Goal: Task Accomplishment & Management: Use online tool/utility

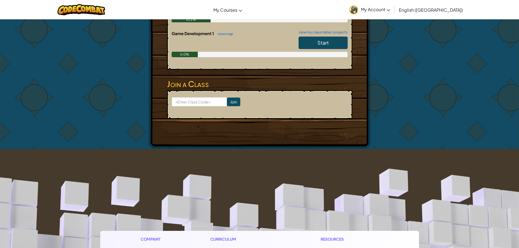
scroll to position [164, 0]
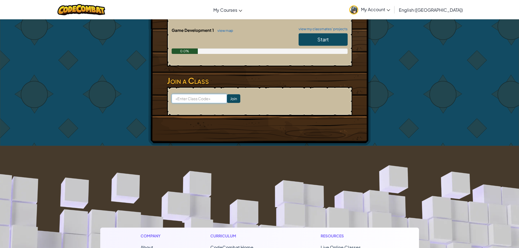
click at [206, 101] on input at bounding box center [199, 98] width 55 height 9
type input "ThingSmallHalf"
click at [232, 98] on input "Join" at bounding box center [233, 98] width 13 height 9
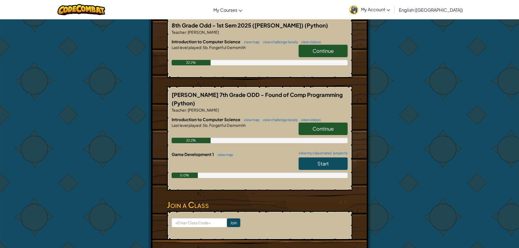
scroll to position [82, 0]
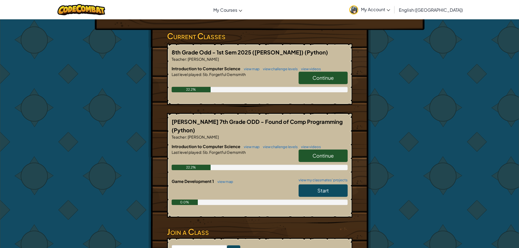
click at [322, 78] on span "Continue" at bounding box center [323, 78] width 21 height 6
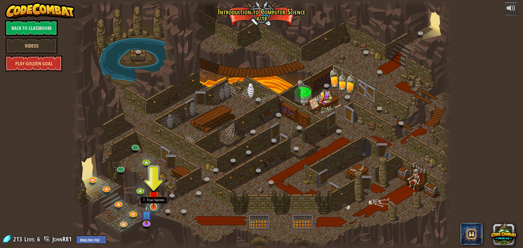
click at [153, 208] on link at bounding box center [153, 206] width 11 height 11
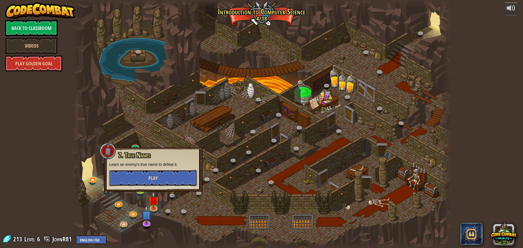
click at [167, 174] on button "Play" at bounding box center [153, 178] width 88 height 16
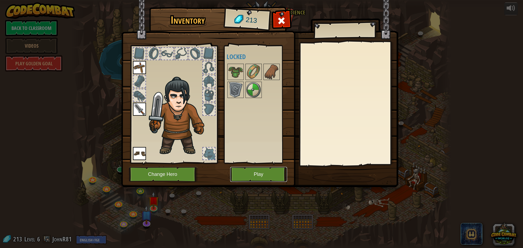
click at [249, 175] on button "Play" at bounding box center [258, 174] width 57 height 15
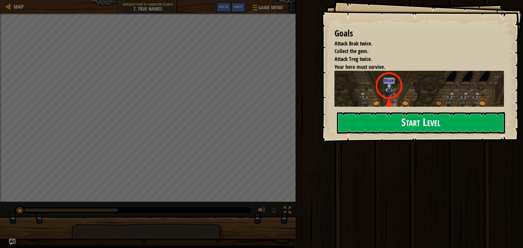
click at [419, 121] on button "Start Level" at bounding box center [421, 123] width 168 height 22
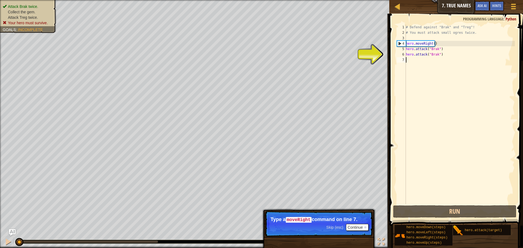
click at [425, 62] on div "# Defend against "Brak" and "Treg"! # You must attack small ogres twice. hero .…" at bounding box center [460, 120] width 110 height 191
click at [420, 61] on div "# Defend against "Brak" and "Treg"! # You must attack small ogres twice. hero .…" at bounding box center [460, 120] width 110 height 191
click at [416, 60] on div "# Defend against "Brak" and "Treg"! # You must attack small ogres twice. hero .…" at bounding box center [460, 120] width 110 height 191
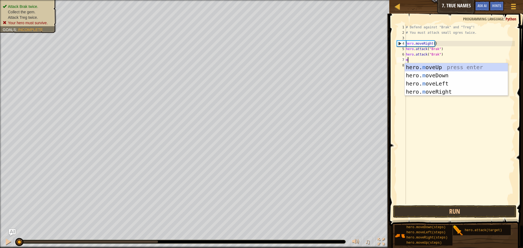
scroll to position [2, 0]
type textarea "mo"
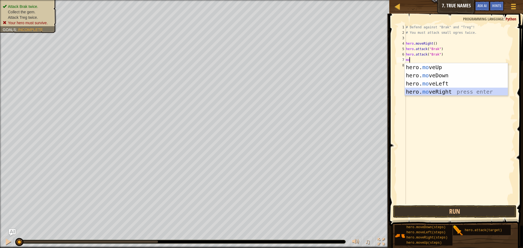
click at [448, 93] on div "hero. mo veUp press enter hero. mo veDown press enter hero. mo veLeft press ent…" at bounding box center [456, 87] width 103 height 49
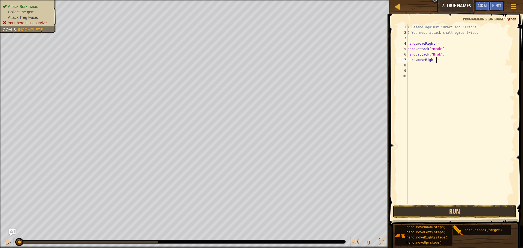
click at [438, 59] on div "# Defend against "Brak" and "Treg"! # You must attack small ogres twice. hero .…" at bounding box center [461, 120] width 108 height 191
click at [434, 60] on div "# Defend against "Brak" and "Treg"! # You must attack small ogres twice. hero .…" at bounding box center [461, 120] width 108 height 191
click at [434, 61] on div "# Defend against "Brak" and "Treg"! # You must attack small ogres twice. hero .…" at bounding box center [461, 120] width 108 height 191
type textarea "hero.moveRight("brak")"
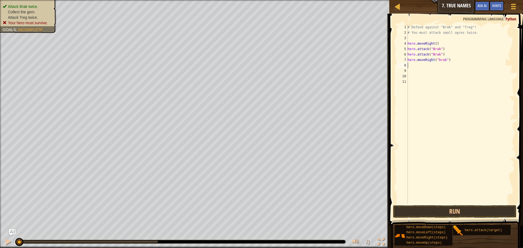
scroll to position [2, 0]
drag, startPoint x: 447, startPoint y: 61, endPoint x: 438, endPoint y: 61, distance: 9.6
click at [438, 61] on div "# Defend against "Brak" and "Treg"! # You must attack small ogres twice. hero .…" at bounding box center [461, 120] width 108 height 191
click at [444, 59] on div "# Defend against "Brak" and "Treg"! # You must attack small ogres twice. hero .…" at bounding box center [461, 115] width 108 height 180
drag, startPoint x: 445, startPoint y: 59, endPoint x: 440, endPoint y: 60, distance: 5.2
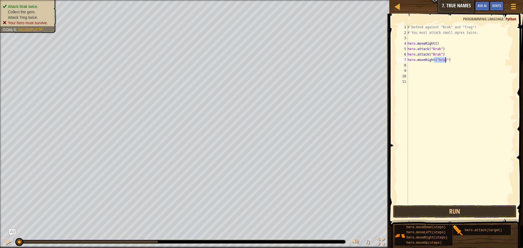
click at [440, 60] on div "# Defend against "Brak" and "Treg"! # You must attack small ogres twice. hero .…" at bounding box center [461, 120] width 108 height 191
type textarea "hero.moveRight()"
click at [450, 212] on button "Run" at bounding box center [454, 211] width 123 height 13
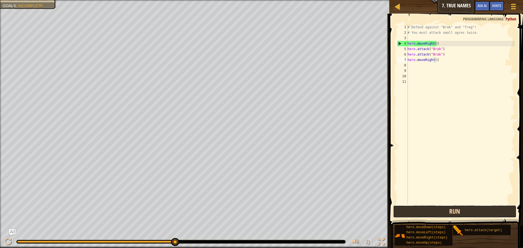
click at [471, 212] on button "Run" at bounding box center [454, 211] width 123 height 13
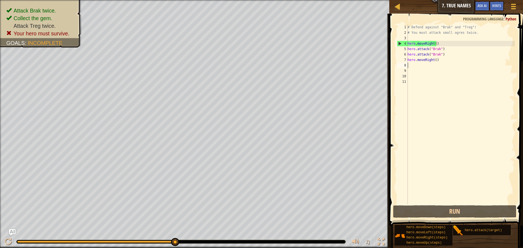
click at [416, 65] on div "# Defend against "Brak" and "Treg"! # You must attack small ogres twice. hero .…" at bounding box center [461, 120] width 108 height 191
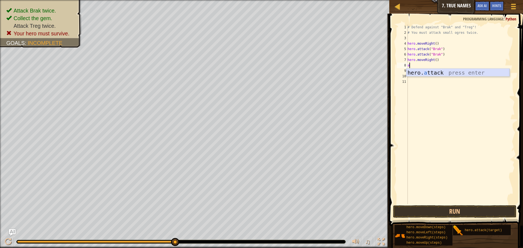
click at [455, 73] on div "hero. a ttack press enter" at bounding box center [458, 81] width 103 height 25
type textarea "hero.attack("Treg")"
click at [420, 71] on div "# Defend against "Brak" and "Treg"! # You must attack small ogres twice. hero .…" at bounding box center [461, 120] width 108 height 191
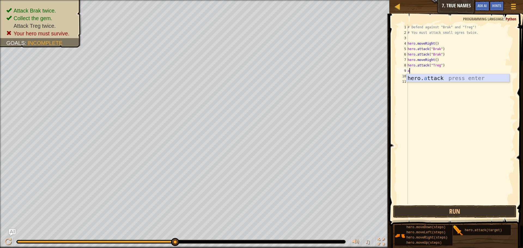
click at [443, 78] on div "hero. a ttack press enter" at bounding box center [458, 86] width 103 height 25
type textarea "hero.attack("Treg")"
click at [467, 208] on button "Run" at bounding box center [454, 211] width 123 height 13
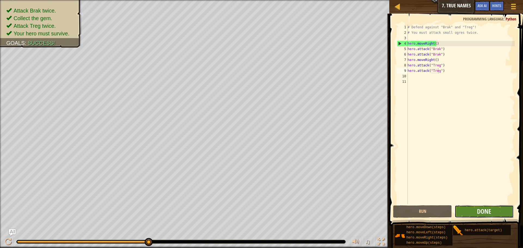
click at [488, 207] on button "Done" at bounding box center [484, 211] width 59 height 13
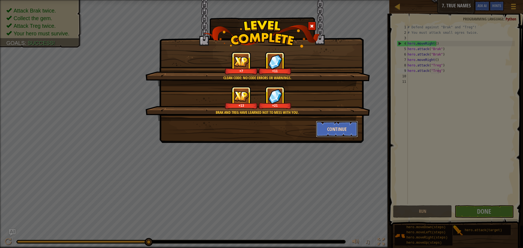
click at [334, 130] on button "Continue" at bounding box center [337, 129] width 42 height 16
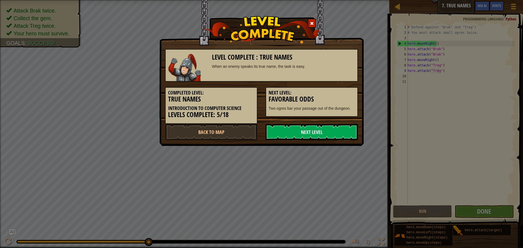
click at [323, 131] on link "Next Level" at bounding box center [312, 132] width 92 height 16
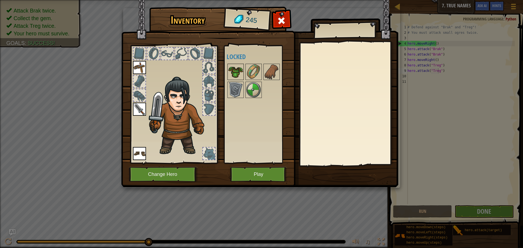
click at [234, 74] on img at bounding box center [235, 71] width 15 height 15
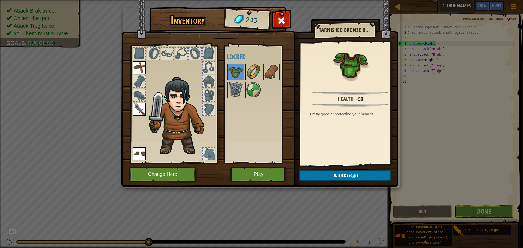
click at [249, 76] on img at bounding box center [253, 71] width 15 height 15
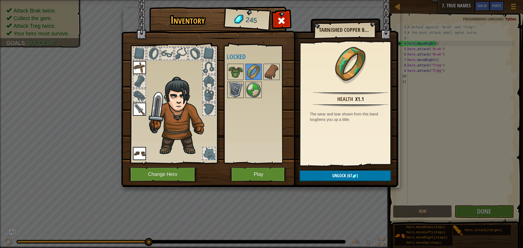
click at [234, 92] on img at bounding box center [235, 89] width 15 height 15
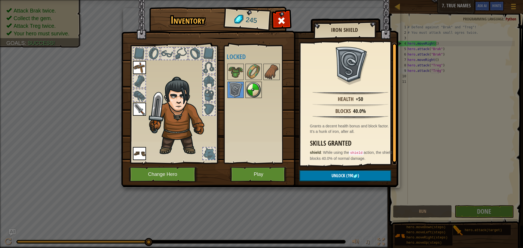
click at [247, 90] on img at bounding box center [253, 89] width 15 height 15
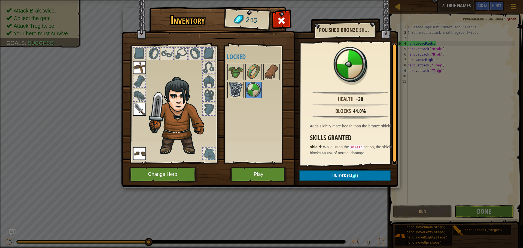
click at [239, 90] on img at bounding box center [235, 89] width 15 height 15
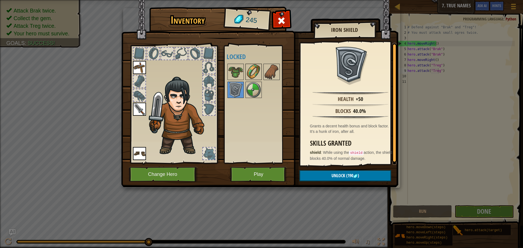
click at [258, 72] on img at bounding box center [253, 71] width 15 height 15
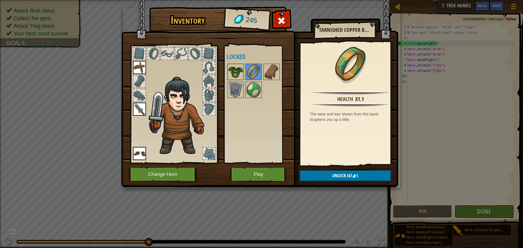
click at [236, 69] on img at bounding box center [235, 71] width 15 height 15
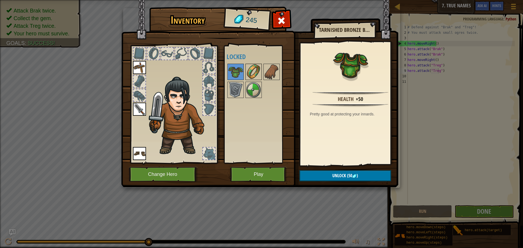
click at [254, 74] on img at bounding box center [253, 71] width 15 height 15
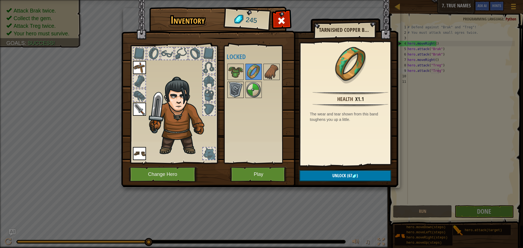
click at [240, 87] on img at bounding box center [235, 89] width 15 height 15
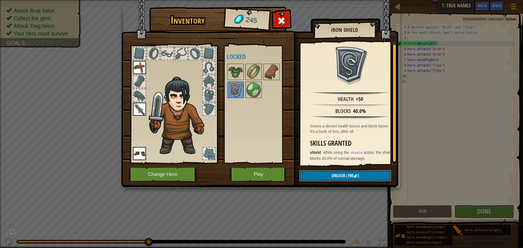
click at [335, 174] on span "Unlock" at bounding box center [339, 176] width 14 height 6
click at [330, 173] on button "Confirm" at bounding box center [345, 175] width 92 height 11
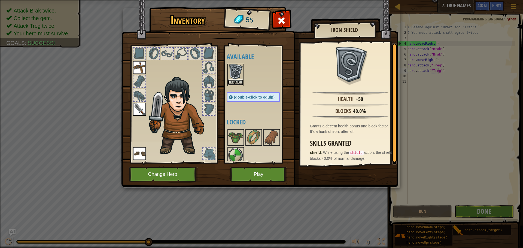
click at [239, 82] on button "Equip" at bounding box center [235, 83] width 15 height 6
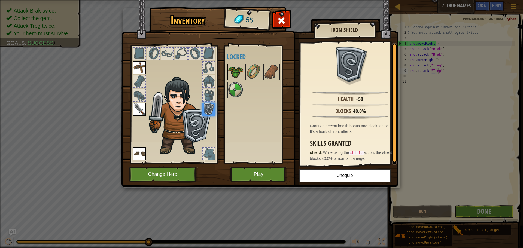
click at [236, 75] on img at bounding box center [235, 71] width 15 height 15
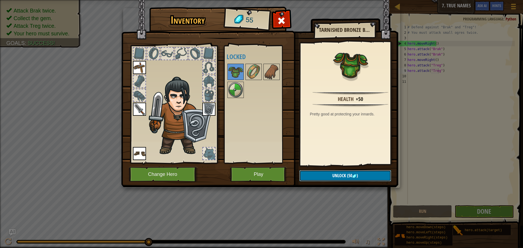
click at [343, 175] on span "Unlock" at bounding box center [339, 176] width 14 height 6
click at [336, 177] on button "Confirm" at bounding box center [345, 175] width 92 height 11
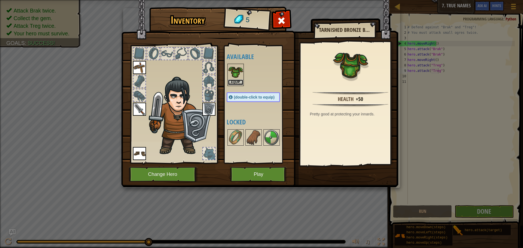
click at [240, 84] on button "Equip" at bounding box center [235, 83] width 15 height 6
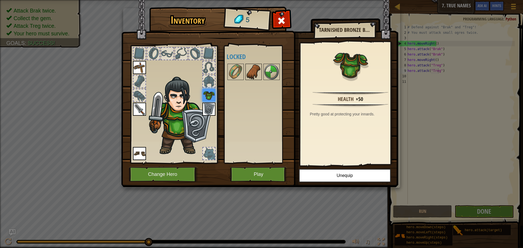
click at [256, 73] on img at bounding box center [253, 71] width 15 height 15
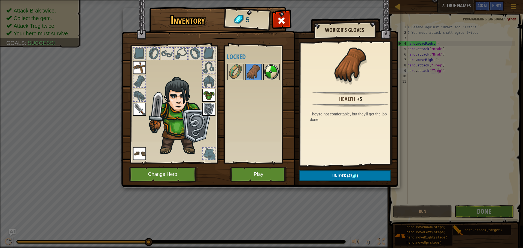
click at [271, 74] on img at bounding box center [271, 71] width 15 height 15
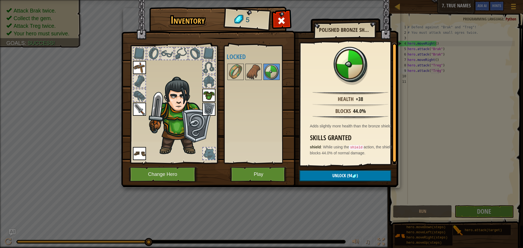
click at [204, 110] on img at bounding box center [208, 109] width 13 height 13
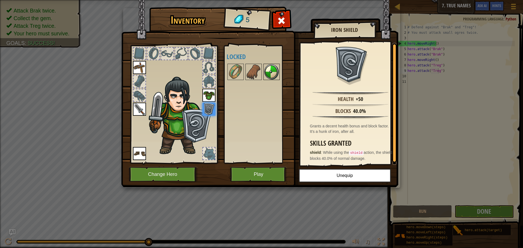
click at [274, 72] on img at bounding box center [271, 71] width 15 height 15
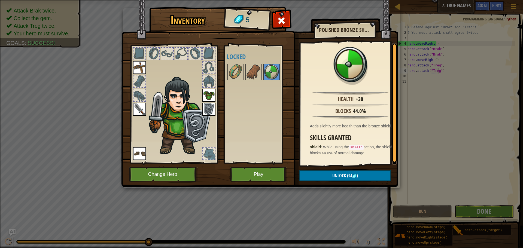
click at [210, 107] on img at bounding box center [208, 109] width 13 height 13
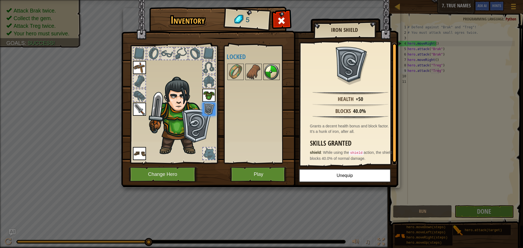
click at [273, 68] on img at bounding box center [271, 71] width 15 height 15
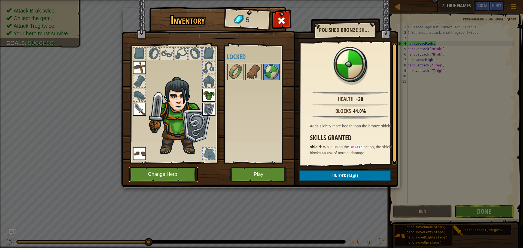
click at [182, 181] on button "Change Hero" at bounding box center [163, 174] width 69 height 15
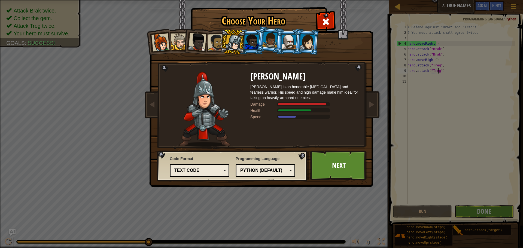
click at [237, 43] on div at bounding box center [234, 43] width 16 height 16
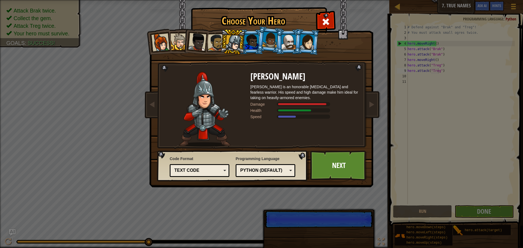
click at [244, 42] on li at bounding box center [233, 42] width 26 height 26
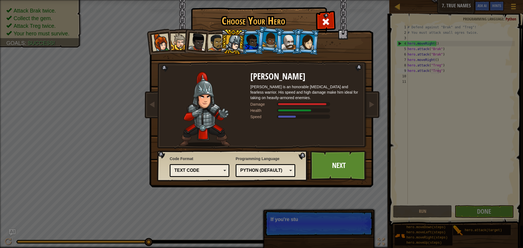
click at [250, 41] on div at bounding box center [252, 42] width 14 height 15
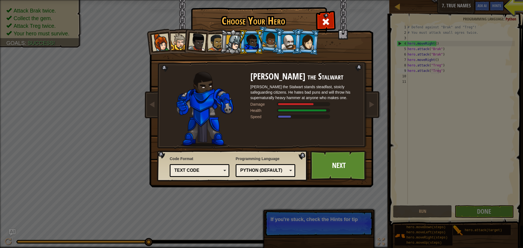
click at [266, 41] on div at bounding box center [270, 40] width 16 height 16
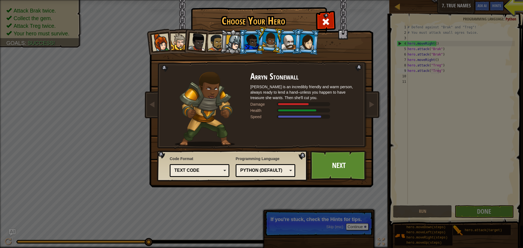
click at [286, 42] on div at bounding box center [289, 42] width 14 height 15
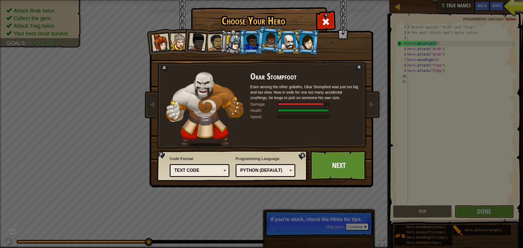
click at [303, 46] on div at bounding box center [307, 42] width 15 height 16
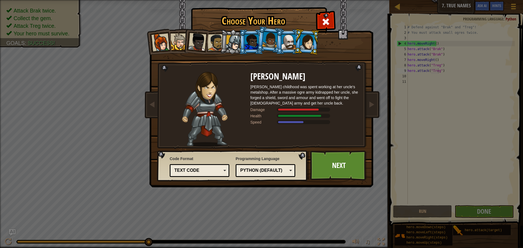
click at [283, 43] on div at bounding box center [289, 42] width 14 height 15
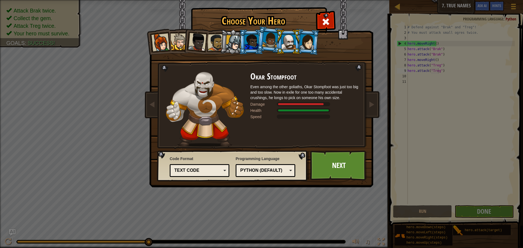
click at [299, 44] on li at bounding box center [288, 41] width 25 height 25
click at [301, 44] on div at bounding box center [307, 42] width 15 height 16
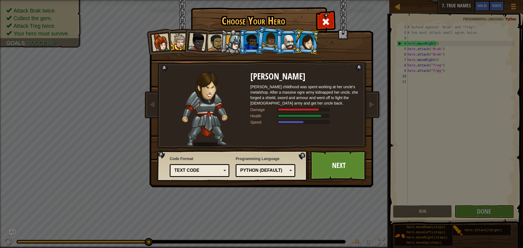
click at [274, 43] on div at bounding box center [270, 40] width 16 height 16
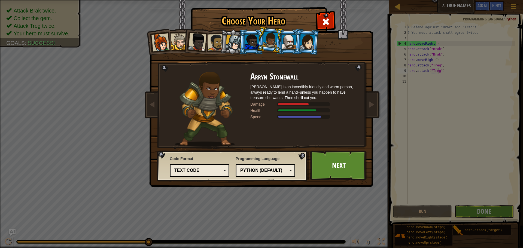
click at [247, 43] on div at bounding box center [252, 42] width 14 height 15
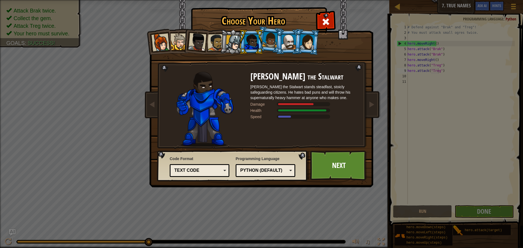
click at [235, 44] on div at bounding box center [234, 43] width 16 height 16
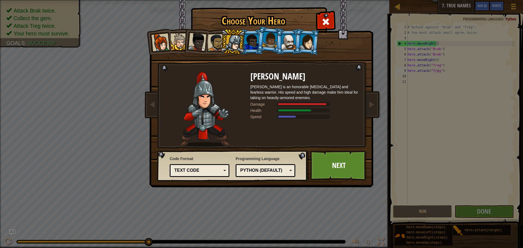
click at [212, 45] on div at bounding box center [216, 42] width 17 height 17
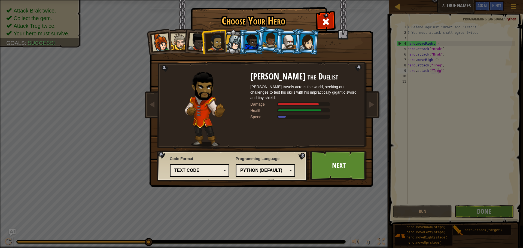
click at [197, 44] on div at bounding box center [197, 42] width 18 height 18
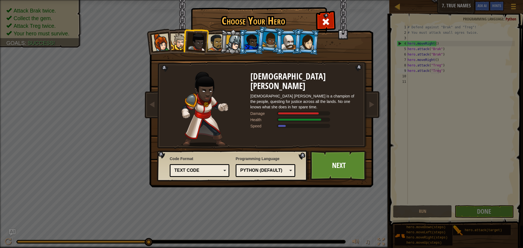
click at [169, 44] on li at bounding box center [158, 41] width 27 height 27
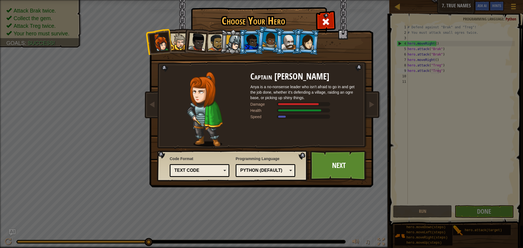
click at [160, 44] on div at bounding box center [161, 43] width 18 height 18
click at [268, 40] on div at bounding box center [270, 40] width 16 height 16
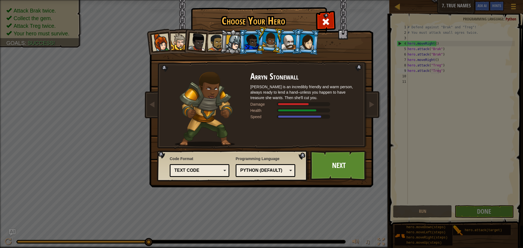
click at [287, 40] on div at bounding box center [289, 42] width 14 height 15
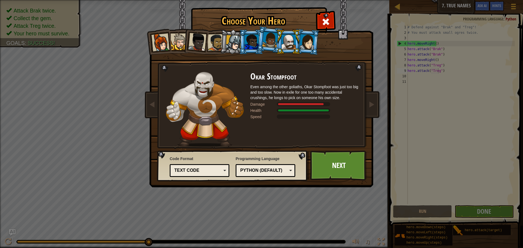
click at [303, 47] on div at bounding box center [307, 42] width 15 height 16
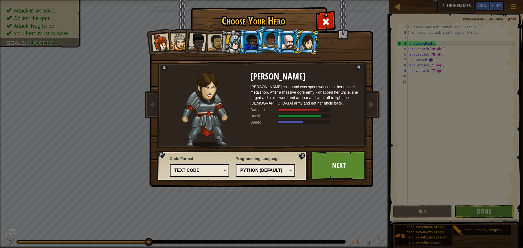
click at [268, 43] on div at bounding box center [270, 40] width 16 height 16
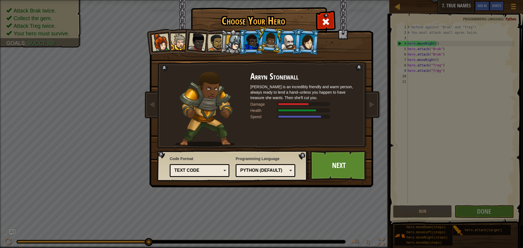
click at [245, 37] on div at bounding box center [252, 42] width 14 height 15
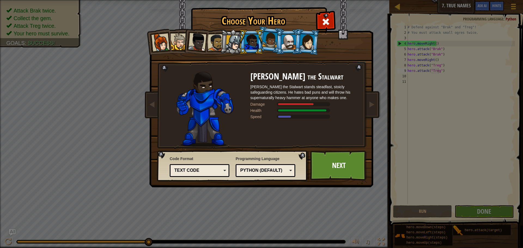
click at [237, 43] on div at bounding box center [234, 43] width 16 height 16
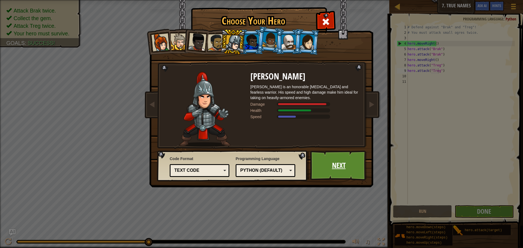
click at [338, 166] on link "Next" at bounding box center [338, 166] width 57 height 30
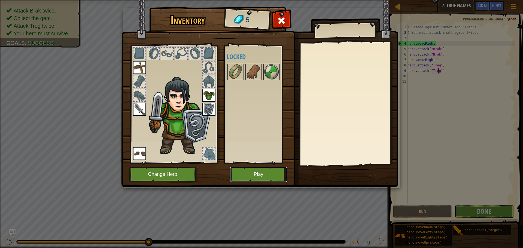
click at [258, 173] on button "Play" at bounding box center [258, 174] width 57 height 15
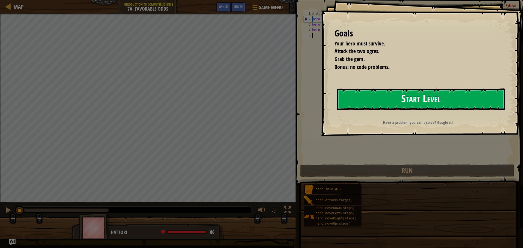
drag, startPoint x: 389, startPoint y: 99, endPoint x: 386, endPoint y: 99, distance: 3.0
click at [386, 99] on button "Start Level" at bounding box center [421, 100] width 168 height 22
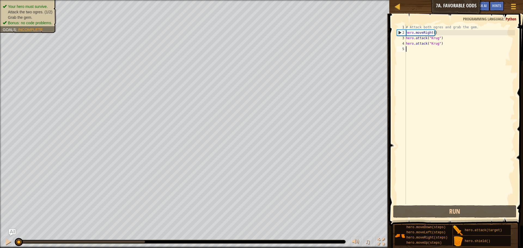
click at [419, 50] on div "# Attack both ogres and grab the gem. hero . moveRight ( ) hero . attack ( "Kru…" at bounding box center [460, 120] width 110 height 191
type textarea "m"
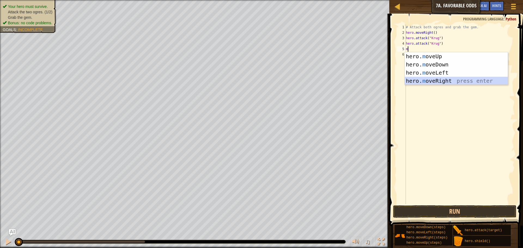
click at [444, 80] on div "hero. m oveUp press enter hero. m oveDown press enter hero. m oveLeft press ent…" at bounding box center [456, 76] width 103 height 49
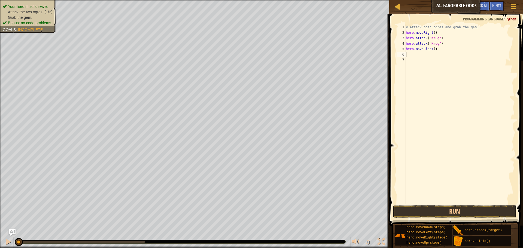
click at [426, 55] on div "# Attack both ogres and grab the gem. hero . moveRight ( ) hero . attack ( "[PE…" at bounding box center [460, 120] width 110 height 191
click at [425, 54] on div "# Attack both ogres and grab the gem. hero . moveRight ( ) hero . attack ( "[PE…" at bounding box center [460, 120] width 110 height 191
type textarea "m"
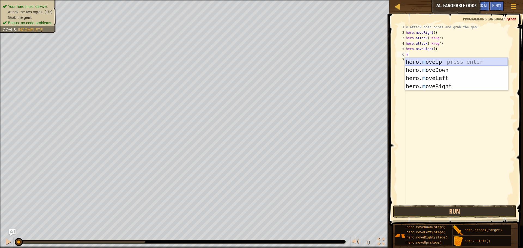
click at [442, 62] on div "hero. m oveUp press enter hero. m oveDown press enter hero. m oveLeft press ent…" at bounding box center [456, 82] width 103 height 49
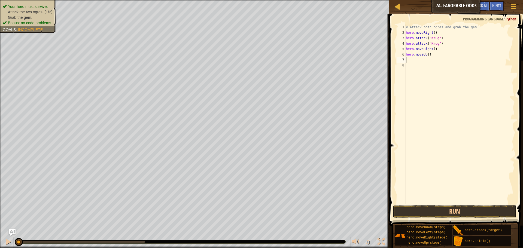
type textarea "m"
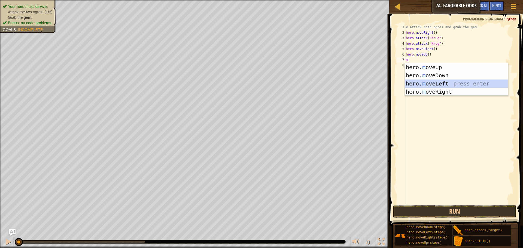
click at [446, 84] on div "hero. m oveUp press enter hero. m oveDown press enter hero. m oveLeft press ent…" at bounding box center [456, 87] width 103 height 49
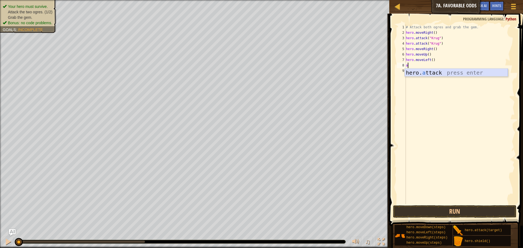
click at [429, 71] on div "hero. a ttack press enter" at bounding box center [456, 81] width 103 height 25
type textarea "hero.attack("Grump")"
click at [430, 72] on div "# Attack both ogres and grab the gem. hero . moveRight ( ) hero . attack ( "[PE…" at bounding box center [460, 120] width 110 height 191
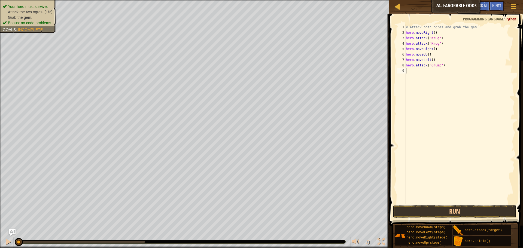
scroll to position [2, 0]
type textarea "a"
click at [431, 77] on div "hero. a ttack press enter" at bounding box center [458, 86] width 103 height 25
type textarea "hero.attack("Grump")"
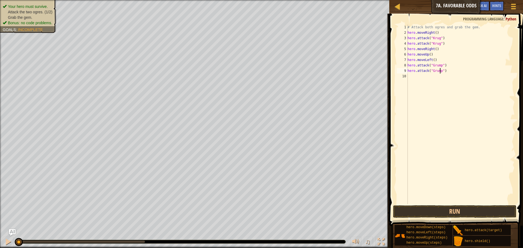
scroll to position [2, 3]
click at [435, 77] on div "# Attack both ogres and grab the gem. hero . moveRight ( ) hero . attack ( "[PE…" at bounding box center [461, 120] width 108 height 191
type textarea "m"
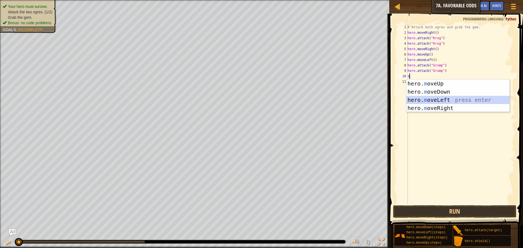
click at [431, 97] on div "hero. m oveUp press enter hero. m oveDown press enter hero. m oveLeft press ent…" at bounding box center [458, 104] width 103 height 49
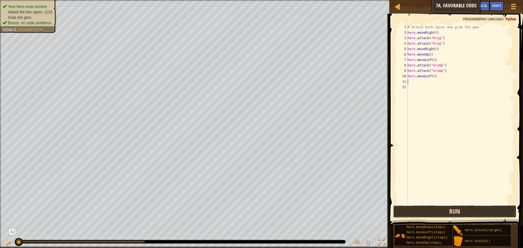
click at [455, 207] on button "Run" at bounding box center [454, 211] width 123 height 13
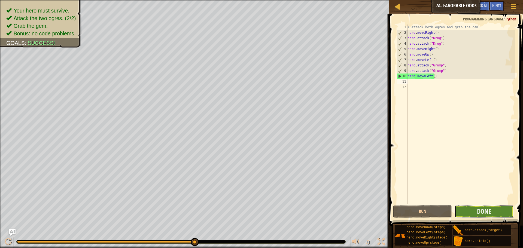
click at [475, 212] on button "Done" at bounding box center [484, 211] width 59 height 13
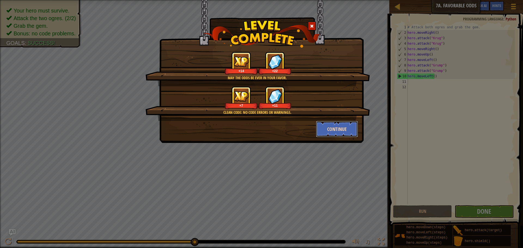
click at [329, 123] on button "Continue" at bounding box center [337, 129] width 42 height 16
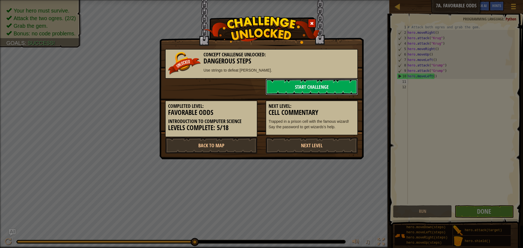
click at [302, 87] on link "Start Challenge" at bounding box center [312, 87] width 92 height 16
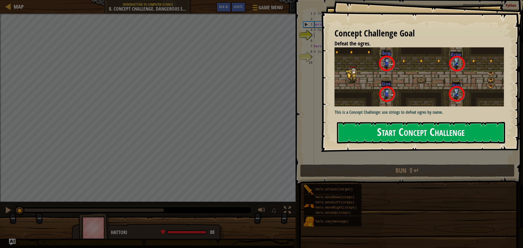
click at [392, 134] on button "Start Concept Challenge" at bounding box center [421, 133] width 168 height 22
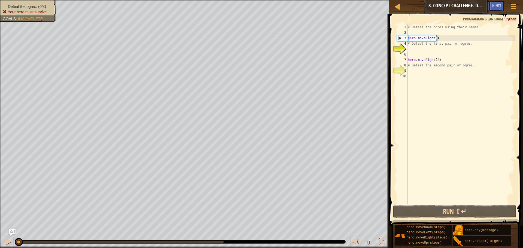
scroll to position [2, 0]
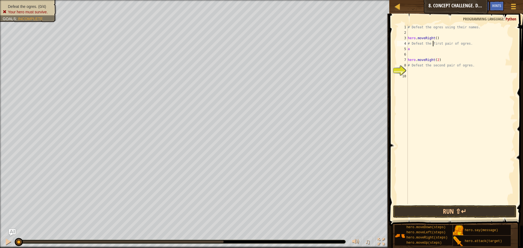
click at [434, 41] on div "# Defeat the ogres using their names. hero . moveRight ( ) # Defeat the first p…" at bounding box center [461, 120] width 108 height 191
type textarea "# Defeat the first pair of ogres."
drag, startPoint x: 433, startPoint y: 43, endPoint x: 441, endPoint y: 43, distance: 8.2
click at [436, 43] on div "# Defeat the ogres using their names. hero . moveRight ( ) # Defeat the first p…" at bounding box center [461, 120] width 108 height 191
drag, startPoint x: 468, startPoint y: 44, endPoint x: 405, endPoint y: 42, distance: 62.7
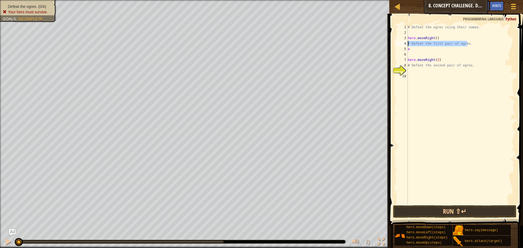
click at [405, 42] on div "# Defeat the first pair of ogres. 1 2 3 4 5 6 7 8 9 10 # Defeat the ogres using…" at bounding box center [455, 115] width 119 height 180
click at [420, 30] on div "# Defeat the ogres using their names. hero . moveRight ( ) # Defeat the first p…" at bounding box center [461, 120] width 108 height 191
click at [431, 40] on div "hero. a ttack press enter hero.s a y press enter" at bounding box center [458, 49] width 103 height 26
click at [416, 48] on div "# Defeat the ogres using their names. hero . attack ( "Sog" ) hero . moveRight …" at bounding box center [461, 120] width 108 height 191
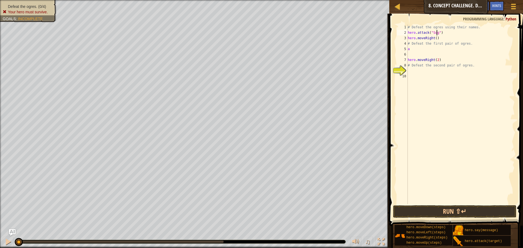
type textarea "a"
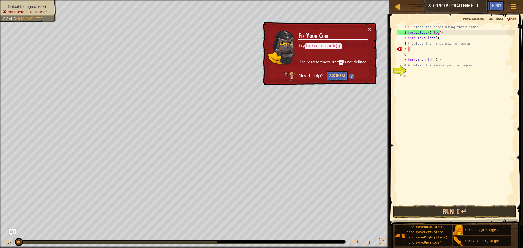
click at [434, 36] on div "# Defeat the ogres using their names. hero . attack ( "Sog" ) hero . moveRight …" at bounding box center [461, 120] width 108 height 191
type textarea "hero.moveRight()"
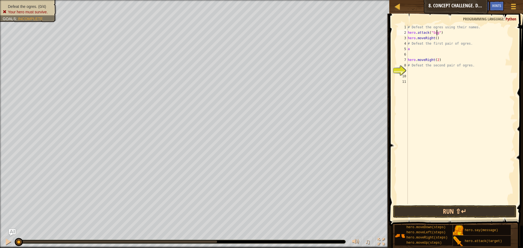
click at [437, 34] on div "# Defeat the ogres using their names. hero . attack ( "Sog" ) hero . moveRight …" at bounding box center [461, 120] width 108 height 191
click at [438, 32] on div "# Defeat the ogres using their names. hero . attack ( "Sog" ) hero . moveRight …" at bounding box center [461, 120] width 108 height 191
click at [435, 34] on div "# Defeat the ogres using their names. hero . attack ( "Sog" ) hero . moveRight …" at bounding box center [461, 120] width 108 height 191
click at [437, 31] on div "# Defeat the ogres using their names. hero . attack ( "Sog" ) hero . moveRight …" at bounding box center [461, 120] width 108 height 191
click at [438, 34] on div "# Defeat the ogres using their names. hero . attack ( "Sog" ) hero . moveRight …" at bounding box center [461, 120] width 108 height 191
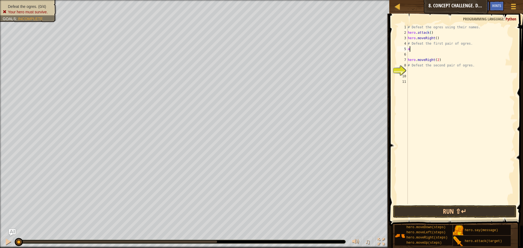
click at [419, 49] on div "# Defeat the ogres using their names. hero . attack ( ) hero . moveRight ( ) # …" at bounding box center [461, 120] width 108 height 191
type textarea "a"
click at [466, 54] on div "hero. a ttack press enter hero.s a y press enter" at bounding box center [458, 65] width 103 height 26
type textarea "hero.attack("Enemy Name")"
click at [420, 53] on div "# Defeat the ogres using their names. hero . attack ( ) hero . moveRight ( ) # …" at bounding box center [461, 120] width 108 height 191
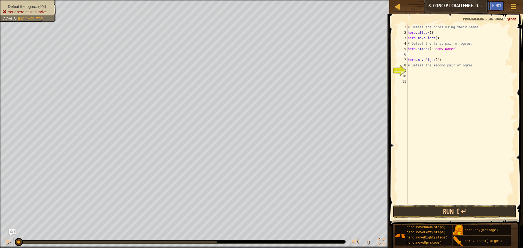
click at [449, 49] on div "# Defeat the ogres using their names. hero . attack ( ) hero . moveRight ( ) # …" at bounding box center [461, 120] width 108 height 191
click at [451, 48] on div "# Defeat the ogres using their names. hero . attack ( ) hero . moveRight ( ) # …" at bounding box center [461, 120] width 108 height 191
drag, startPoint x: 451, startPoint y: 48, endPoint x: 441, endPoint y: 48, distance: 9.5
click at [441, 48] on div "# Defeat the ogres using their names. hero . attack ( ) hero . moveRight ( ) # …" at bounding box center [461, 120] width 108 height 191
type textarea "hero.attack()"
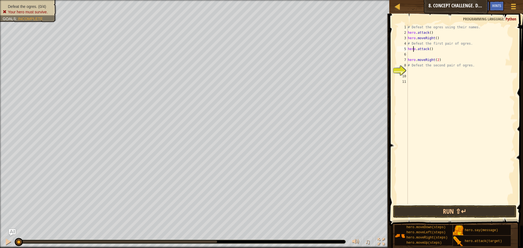
drag, startPoint x: 414, startPoint y: 51, endPoint x: 411, endPoint y: 53, distance: 3.5
click at [412, 52] on div "# Defeat the ogres using their names. hero . attack ( ) hero . moveRight ( ) # …" at bounding box center [461, 120] width 108 height 191
click at [411, 55] on div "# Defeat the ogres using their names. hero . attack ( ) hero . moveRight ( ) # …" at bounding box center [461, 120] width 108 height 191
click at [469, 60] on div "hero. a ttack press enter hero.s a y press enter" at bounding box center [458, 71] width 103 height 26
click at [432, 53] on div "# Defeat the ogres using their names. hero . attack ( ) hero . moveRight ( ) # …" at bounding box center [461, 120] width 108 height 191
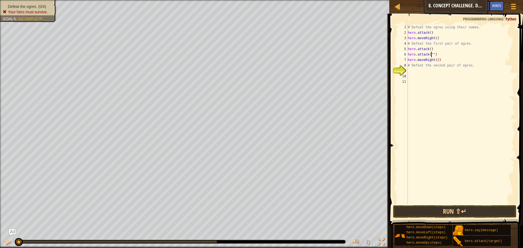
click at [432, 55] on div "# Defeat the ogres using their names. hero . attack ( ) hero . moveRight ( ) # …" at bounding box center [461, 120] width 108 height 191
click at [433, 55] on div "# Defeat the ogres using their names. hero . attack ( ) hero . moveRight ( ) # …" at bounding box center [461, 120] width 108 height 191
click at [434, 55] on div "# Defeat the ogres using their names. hero . attack ( ) hero . moveRight ( ) # …" at bounding box center [461, 120] width 108 height 191
type textarea "hero.attack()"
click at [414, 72] on div "# Defeat the ogres using their names. hero . attack ( ) hero . moveRight ( ) # …" at bounding box center [461, 120] width 108 height 191
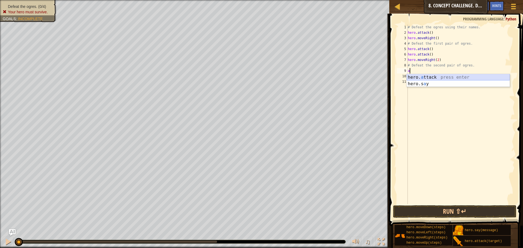
click at [429, 77] on div "hero. a ttack press enter hero.s a y press enter" at bounding box center [458, 87] width 103 height 26
click at [432, 71] on div "# Defeat the ogres using their names. hero . attack ( ) hero . moveRight ( ) # …" at bounding box center [461, 120] width 108 height 191
type textarea "hero.attack()"
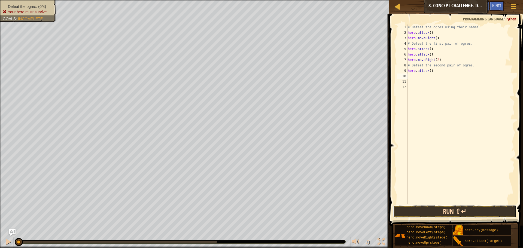
click at [466, 207] on button "Run ⇧↵" at bounding box center [454, 211] width 123 height 13
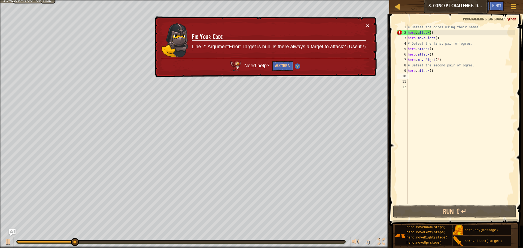
click at [367, 24] on button "×" at bounding box center [367, 26] width 3 height 6
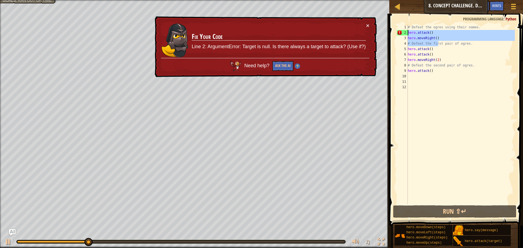
drag, startPoint x: 438, startPoint y: 41, endPoint x: 399, endPoint y: 9, distance: 50.0
click at [408, 26] on div "1 2 3 4 5 6 7 8 9 10 11 12 # Defeat the ogres using their names. hero . attack …" at bounding box center [455, 115] width 119 height 180
click at [430, 32] on div "# Defeat the ogres using their names. hero . attack ( ) hero . moveRight ( ) # …" at bounding box center [461, 115] width 108 height 180
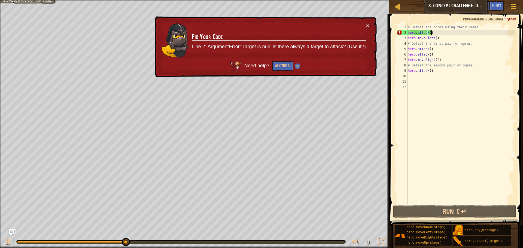
click at [431, 31] on div "# Defeat the ogres using their names. hero . attack ( ) hero . moveRight ( ) # …" at bounding box center [461, 120] width 108 height 191
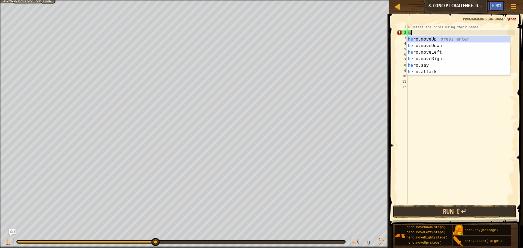
type textarea "h"
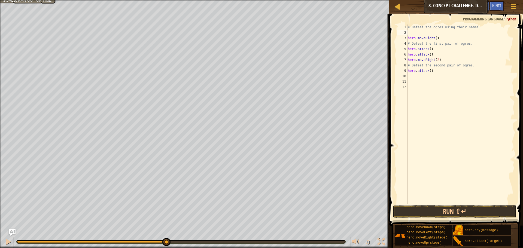
click at [432, 49] on div "# Defeat the ogres using their names. hero . moveRight ( ) # Defeat the first p…" at bounding box center [461, 120] width 108 height 191
type textarea "hero.attack()"
drag, startPoint x: 470, startPoint y: 211, endPoint x: 467, endPoint y: 210, distance: 3.0
click at [469, 211] on button "Run ⇧↵" at bounding box center [454, 211] width 123 height 13
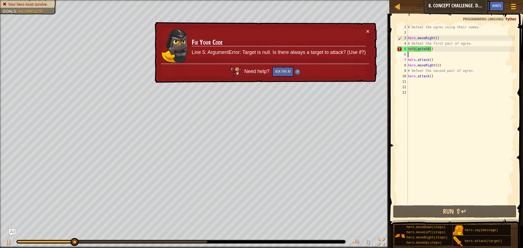
click at [365, 30] on td "Fix Your Code Line 5: ArgumentError: Target is null. Is there always a target t…" at bounding box center [279, 45] width 175 height 35
click at [367, 29] on button "×" at bounding box center [367, 31] width 3 height 6
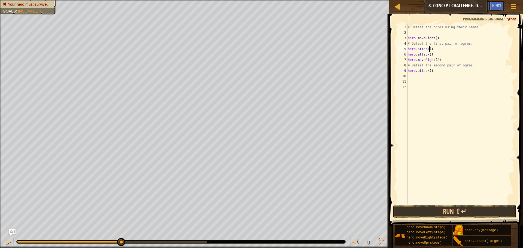
click at [429, 49] on div "# Defeat the ogres using their names. hero . moveRight ( ) # Defeat the first p…" at bounding box center [461, 120] width 108 height 191
click at [429, 55] on div "# Defeat the ogres using their names. hero . moveRight ( ) # Defeat the first p…" at bounding box center [461, 120] width 108 height 191
click at [430, 70] on div "# Defeat the ogres using their names. hero . moveRight ( ) # Defeat the first p…" at bounding box center [461, 120] width 108 height 191
type textarea "hero.attack(Ergo)"
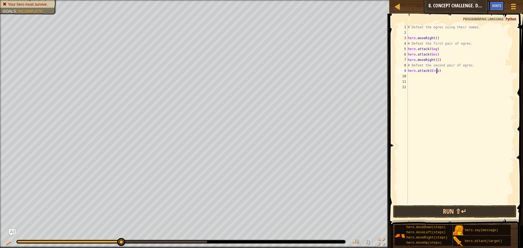
click at [422, 77] on div "# Defeat the ogres using their names. hero . moveRight ( ) # Defeat the first p…" at bounding box center [461, 120] width 108 height 191
click at [441, 82] on div "hero. a ttack press enter hero.s a y press enter" at bounding box center [458, 93] width 103 height 26
type textarea "hero.attack("Kro")"
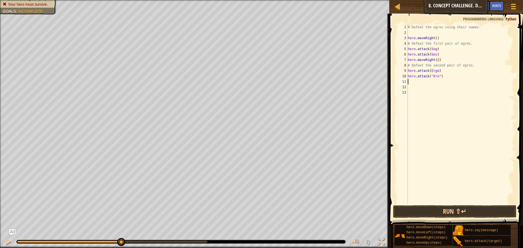
scroll to position [2, 0]
click at [481, 211] on button "Run ⇧↵" at bounding box center [454, 211] width 123 height 13
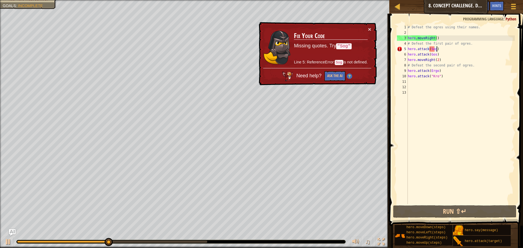
click at [436, 48] on div "# Defeat the ogres using their names. hero . moveRight ( ) # Defeat the first p…" at bounding box center [461, 120] width 108 height 191
drag, startPoint x: 438, startPoint y: 48, endPoint x: 404, endPoint y: 53, distance: 33.6
click at [404, 53] on div "hero.attack(Sog) 1 2 3 4 5 6 7 8 9 10 11 12 13 # Defeat the ogres using their n…" at bounding box center [455, 115] width 119 height 180
type textarea "hero.attack(Sog)hero.attack(Gos)"
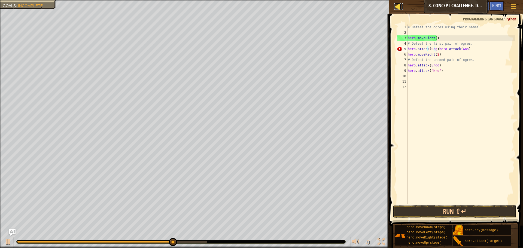
click at [399, 3] on div at bounding box center [397, 6] width 7 height 7
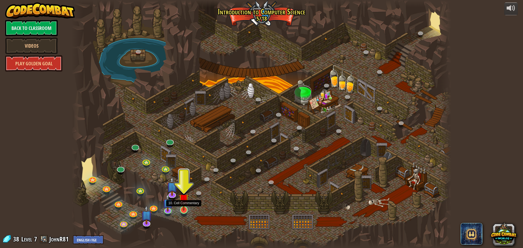
click at [182, 209] on img at bounding box center [184, 198] width 10 height 23
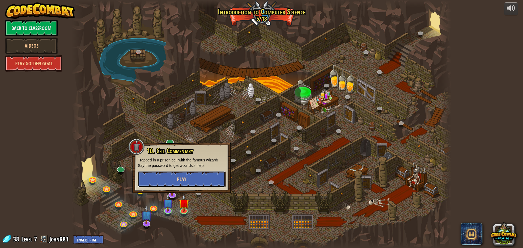
click at [194, 184] on button "Play" at bounding box center [182, 179] width 88 height 16
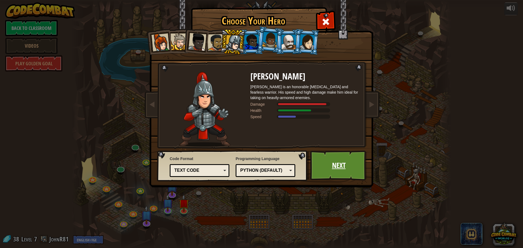
click at [337, 165] on link "Next" at bounding box center [338, 166] width 57 height 30
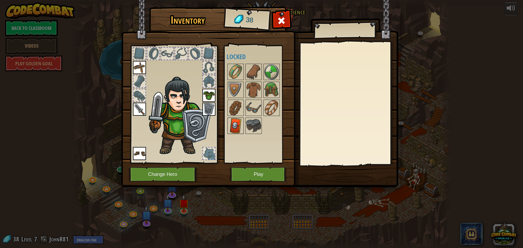
click at [235, 128] on img at bounding box center [235, 125] width 15 height 15
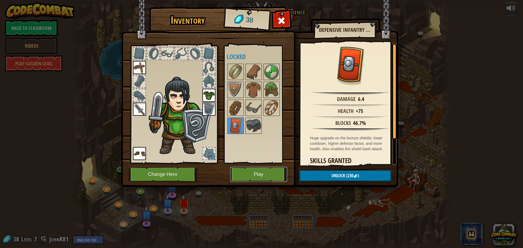
click at [258, 174] on button "Play" at bounding box center [258, 174] width 57 height 15
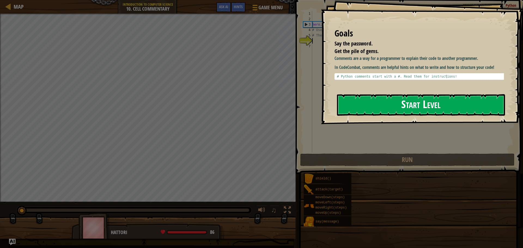
click at [385, 102] on button "Start Level" at bounding box center [421, 105] width 168 height 22
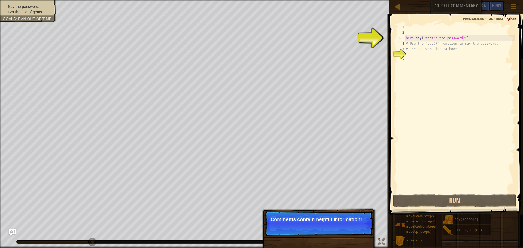
click at [461, 38] on div "hero . say ( "What's the password?" ) # Use the "say()" function to say the pas…" at bounding box center [460, 115] width 110 height 180
type textarea "hero.say("What's the password?")"
click at [463, 40] on div "hero . say ( "What's the password?" ) # Use the "say()" function to say the pas…" at bounding box center [460, 115] width 110 height 180
click at [468, 38] on div "hero . say ( "What's the password?" ) # Use the "say()" function to say the pas…" at bounding box center [460, 115] width 110 height 180
click at [461, 38] on div "hero . say ( "What's the password?" ) # Use the "say()" function to say the pas…" at bounding box center [460, 115] width 110 height 180
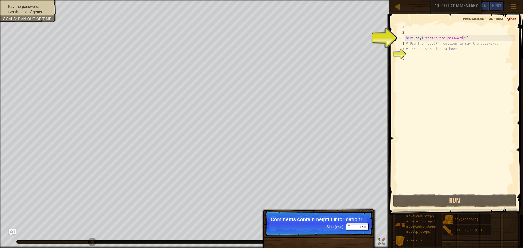
click at [461, 38] on div "hero . say ( "What's the password?" ) # Use the "say()" function to say the pas…" at bounding box center [460, 115] width 110 height 180
click at [463, 38] on div "hero . say ( "What's the password?" ) # Use the "say()" function to say the pas…" at bounding box center [460, 109] width 110 height 169
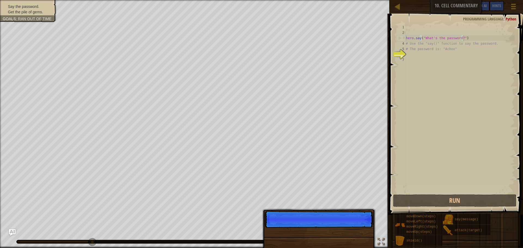
click at [461, 38] on div "hero . say ( "What's the password?" ) # Use the "say()" function to say the pas…" at bounding box center [460, 115] width 110 height 180
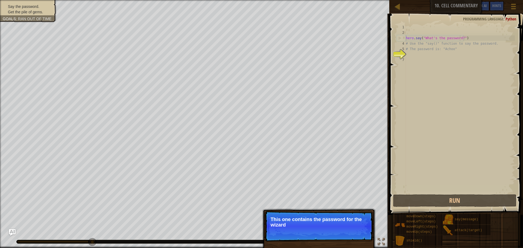
click at [323, 225] on p "This one contains the password for the wizard" at bounding box center [319, 222] width 97 height 11
click at [317, 229] on p "Skip (esc) Continue This one contains the password for the wizard!" at bounding box center [319, 226] width 108 height 31
click at [314, 230] on p "Skip (esc) Continue This one contains the password for the wizard!" at bounding box center [319, 226] width 108 height 31
click at [354, 231] on button "Continue" at bounding box center [357, 232] width 23 height 7
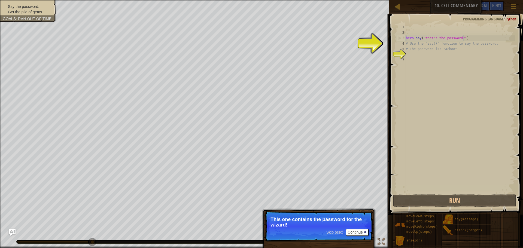
scroll to position [2, 5]
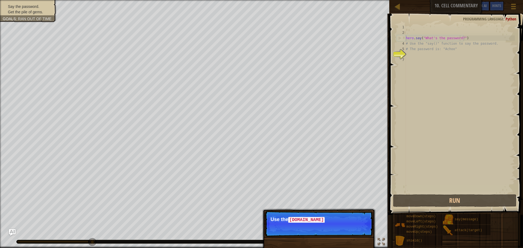
click at [354, 231] on p "Skip (esc) Continue Use the [DOMAIN_NAME]" at bounding box center [319, 224] width 108 height 26
click at [354, 231] on p "Skip (esc) Continue Use the hero.say() function to tell the" at bounding box center [319, 224] width 108 height 26
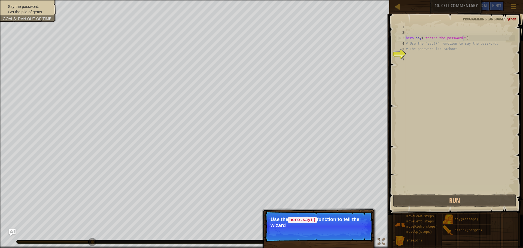
click at [352, 231] on p "Skip (esc) Continue Use the hero.say() function to tell the wizard" at bounding box center [319, 226] width 108 height 31
click at [352, 231] on p "Skip (esc) Continue Use the hero.say() function to tell the wizard the pas" at bounding box center [319, 226] width 108 height 31
click at [339, 230] on div "Skip (esc) Continue" at bounding box center [347, 232] width 42 height 7
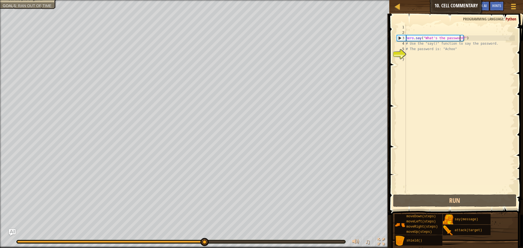
click at [423, 55] on div "hero . say ( "What's the password?" ) # Use the "say()" function to say the pas…" at bounding box center [460, 115] width 110 height 180
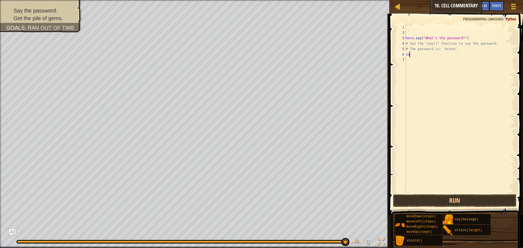
scroll to position [2, 0]
type textarea "s"
click at [461, 59] on div "hero. sa y press enter" at bounding box center [456, 70] width 103 height 25
type textarea "hero.say("Achoo")"
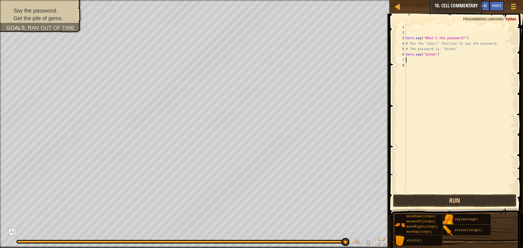
scroll to position [2, 0]
click at [466, 196] on button "Run" at bounding box center [454, 201] width 123 height 13
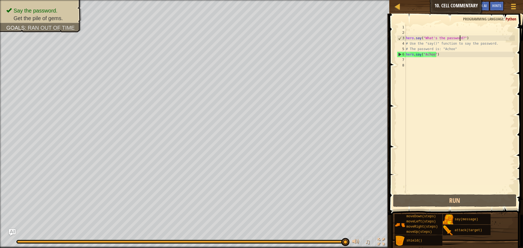
click at [459, 37] on div "hero . say ( "What's the password?" ) # Use the "say()" function to say the pas…" at bounding box center [460, 115] width 110 height 180
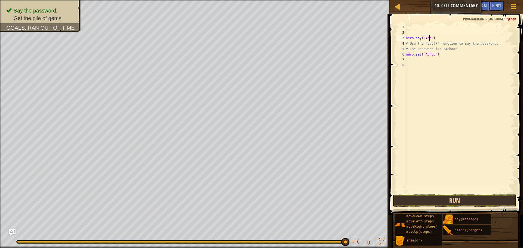
scroll to position [2, 2]
type textarea "hero.say("Achoo")"
click at [437, 55] on div "hero . say ( "Achoo" ) # Use the "say()" function to say the password. # The pa…" at bounding box center [460, 115] width 110 height 180
drag, startPoint x: 441, startPoint y: 54, endPoint x: 401, endPoint y: 54, distance: 40.6
click at [401, 54] on div "hero.say("Achoo") 1 2 3 4 5 6 7 8 hero . say ( "Achoo" ) # Use the "say()" func…" at bounding box center [455, 109] width 119 height 169
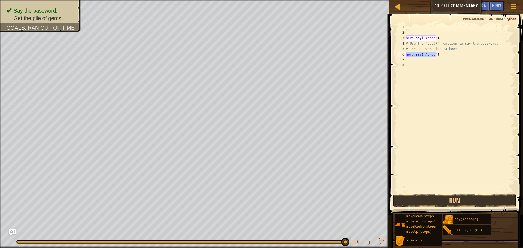
scroll to position [2, 0]
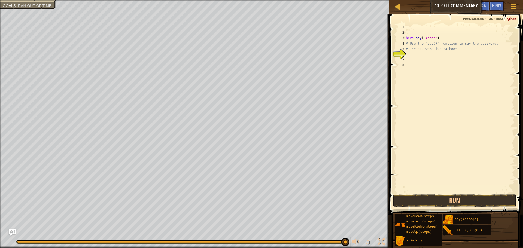
type textarea "u"
click at [453, 62] on div "hero.move U p press enter" at bounding box center [456, 70] width 103 height 25
click at [436, 198] on button "Run" at bounding box center [454, 201] width 123 height 13
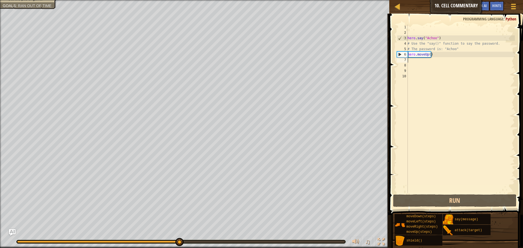
click at [428, 61] on div "hero . say ( "Achoo" ) # Use the "say()" function to say the password. # The pa…" at bounding box center [461, 115] width 108 height 180
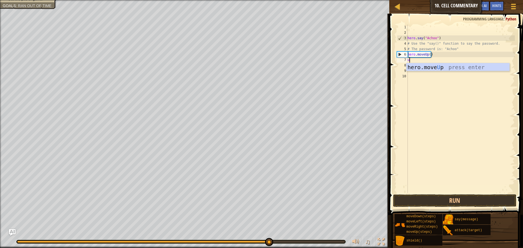
type textarea "up"
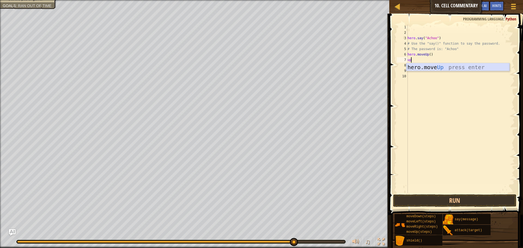
click at [437, 69] on div "hero.move Up press enter" at bounding box center [458, 75] width 103 height 25
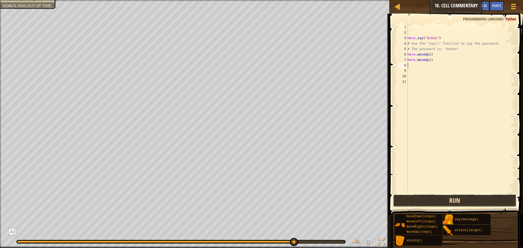
click at [437, 200] on button "Run" at bounding box center [454, 201] width 123 height 13
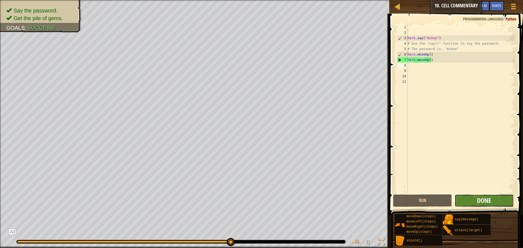
click at [485, 199] on span "Done" at bounding box center [484, 200] width 14 height 9
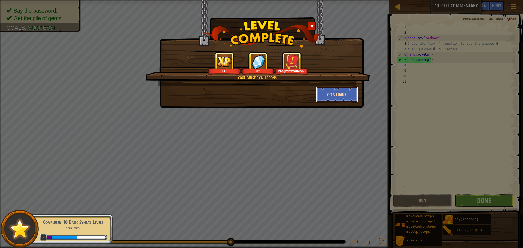
click at [332, 91] on button "Continue" at bounding box center [337, 94] width 42 height 16
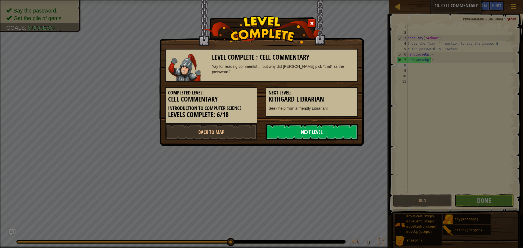
click at [295, 131] on link "Next Level" at bounding box center [312, 132] width 92 height 16
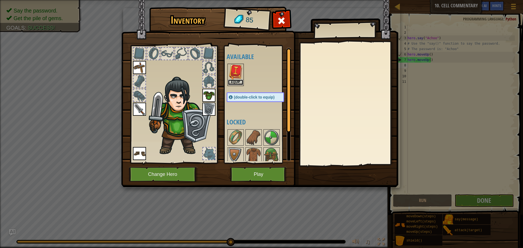
click at [235, 83] on button "Equip" at bounding box center [235, 83] width 15 height 6
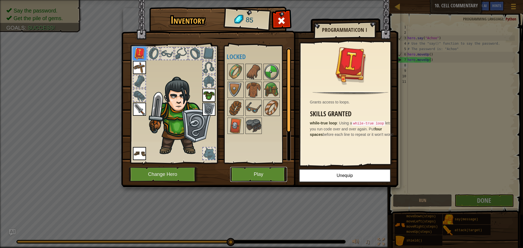
click at [276, 172] on button "Play" at bounding box center [258, 174] width 57 height 15
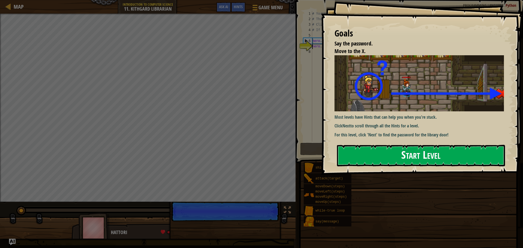
click at [422, 161] on button "Start Level" at bounding box center [421, 156] width 168 height 22
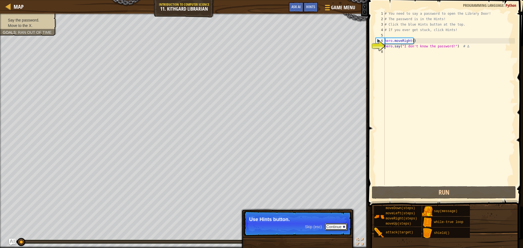
click at [342, 226] on button "Continue" at bounding box center [336, 226] width 23 height 7
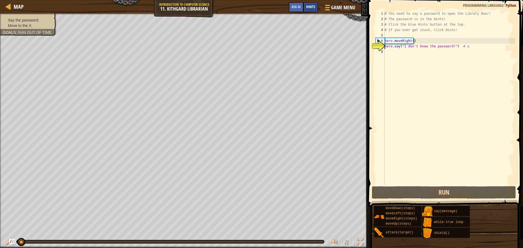
click at [309, 7] on span "Hints" at bounding box center [310, 6] width 9 height 5
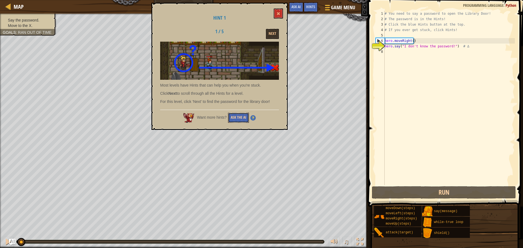
click at [241, 118] on button "Ask the AI" at bounding box center [238, 118] width 21 height 10
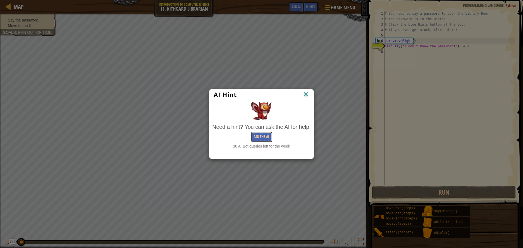
click at [260, 139] on button "Ask the AI" at bounding box center [261, 137] width 21 height 10
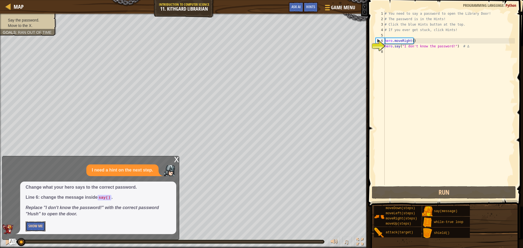
click at [39, 226] on button "Show Me" at bounding box center [36, 227] width 20 height 10
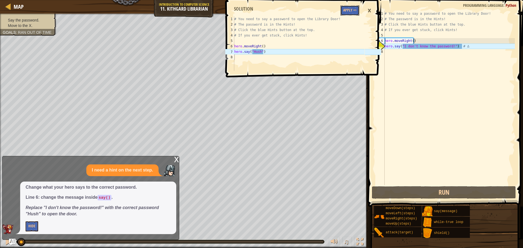
click at [350, 10] on button "Apply =>" at bounding box center [350, 10] width 19 height 10
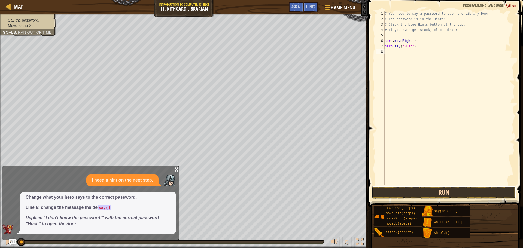
click at [424, 192] on button "Run" at bounding box center [444, 192] width 144 height 13
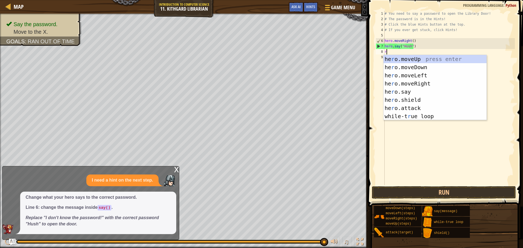
scroll to position [2, 0]
type textarea "ri"
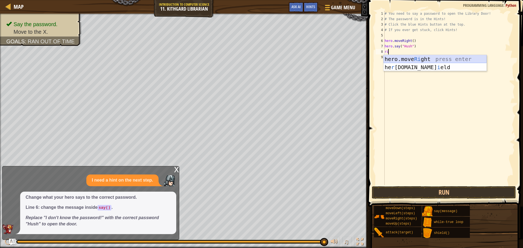
click at [404, 57] on div "hero.move Ri ght press enter he r [DOMAIN_NAME] i eld press enter" at bounding box center [435, 71] width 103 height 33
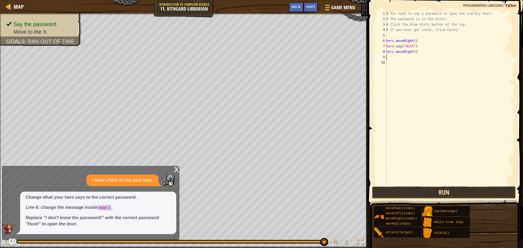
click at [427, 190] on button "Run" at bounding box center [444, 192] width 144 height 13
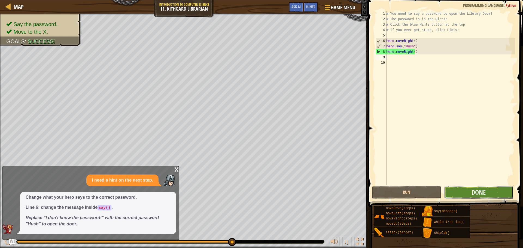
click at [488, 193] on button "Done" at bounding box center [478, 192] width 69 height 13
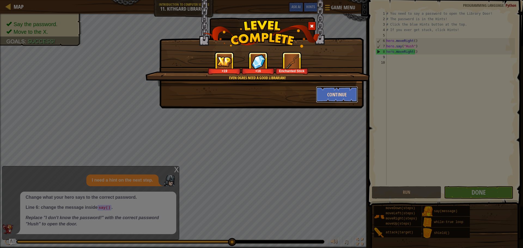
click at [331, 97] on button "Continue" at bounding box center [337, 94] width 42 height 16
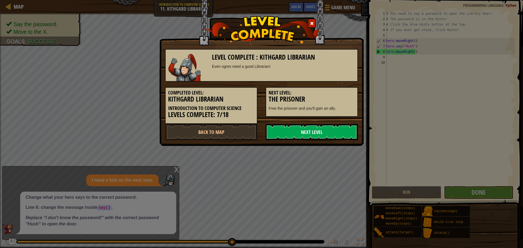
click at [313, 128] on link "Next Level" at bounding box center [312, 132] width 92 height 16
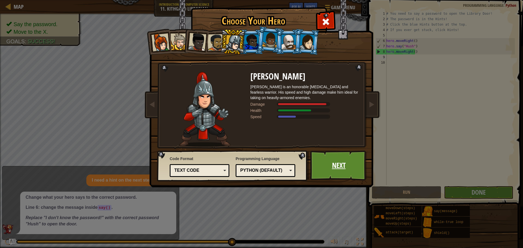
click at [325, 161] on link "Next" at bounding box center [338, 166] width 57 height 30
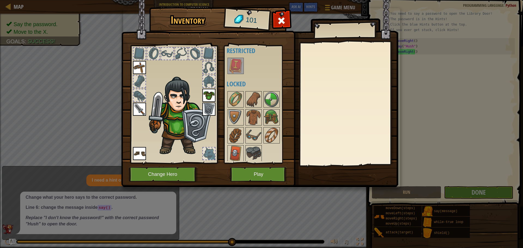
scroll to position [7, 0]
click at [137, 105] on img at bounding box center [139, 109] width 13 height 13
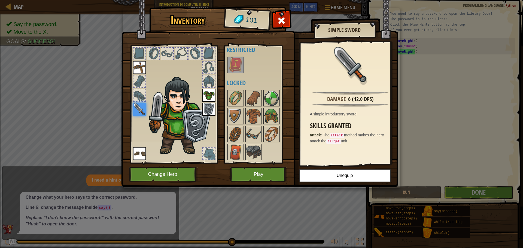
click at [141, 96] on div at bounding box center [140, 95] width 12 height 12
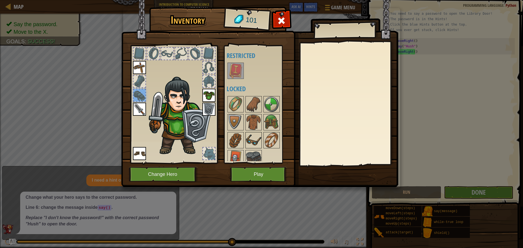
scroll to position [0, 0]
click at [230, 119] on img at bounding box center [235, 123] width 15 height 15
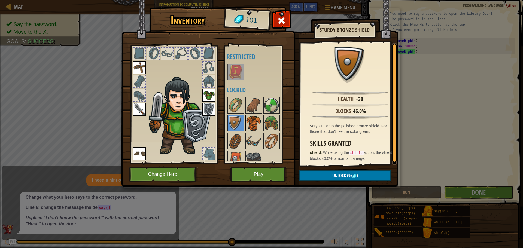
click at [254, 121] on img at bounding box center [253, 123] width 15 height 15
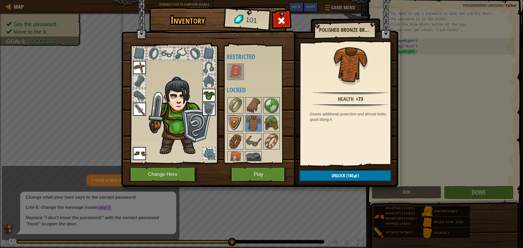
click at [233, 122] on img at bounding box center [235, 123] width 15 height 15
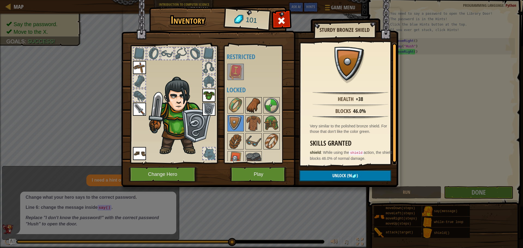
click at [253, 108] on img at bounding box center [253, 105] width 15 height 15
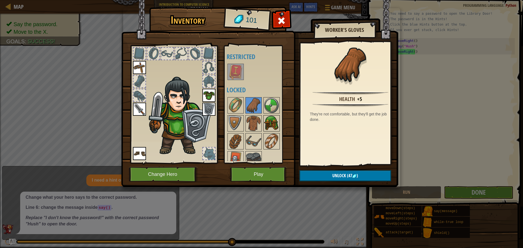
click at [268, 121] on img at bounding box center [271, 123] width 15 height 15
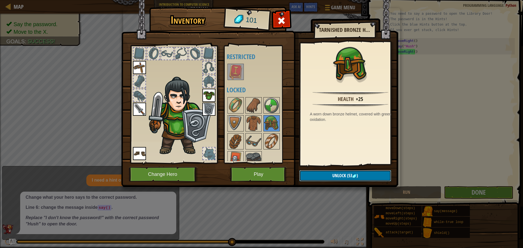
click at [326, 175] on button "Unlock (53 )" at bounding box center [345, 175] width 92 height 11
click at [326, 175] on button "Confirm" at bounding box center [345, 175] width 92 height 11
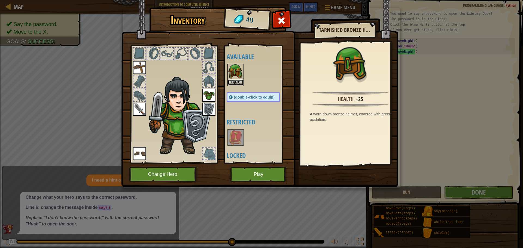
click at [240, 81] on button "Equip" at bounding box center [235, 83] width 15 height 6
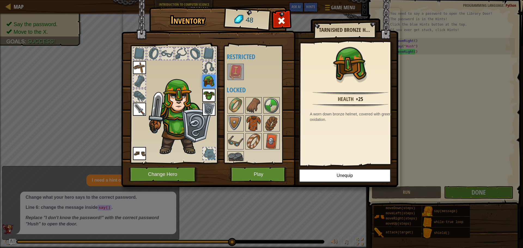
click at [257, 125] on img at bounding box center [253, 123] width 15 height 15
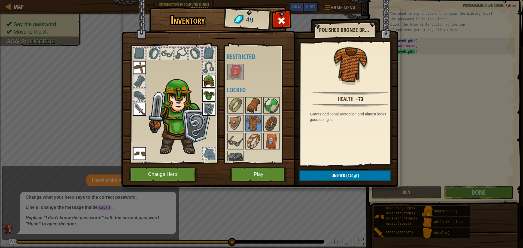
click at [254, 103] on img at bounding box center [253, 105] width 15 height 15
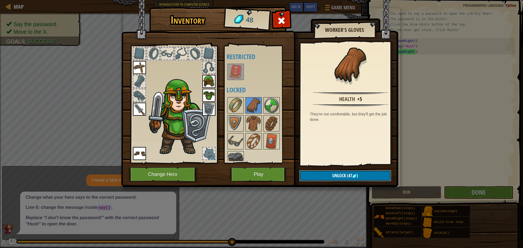
click at [334, 173] on span "Unlock" at bounding box center [339, 176] width 14 height 6
click at [317, 171] on button "Confirm" at bounding box center [345, 175] width 92 height 11
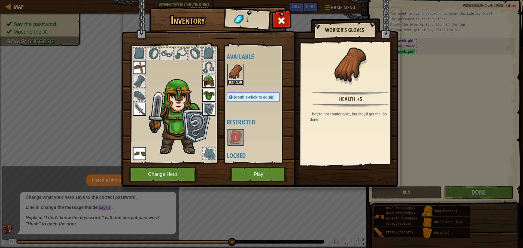
click at [238, 84] on button "Equip" at bounding box center [235, 83] width 15 height 6
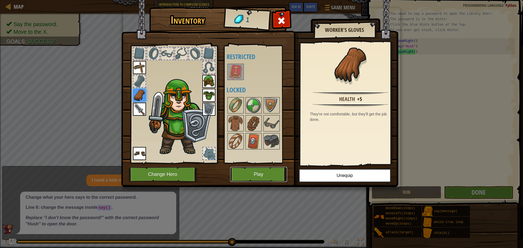
click at [276, 172] on button "Play" at bounding box center [258, 174] width 57 height 15
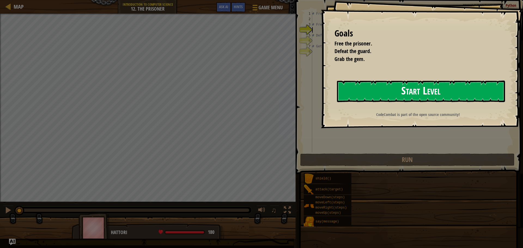
click at [382, 99] on button "Start Level" at bounding box center [421, 92] width 168 height 22
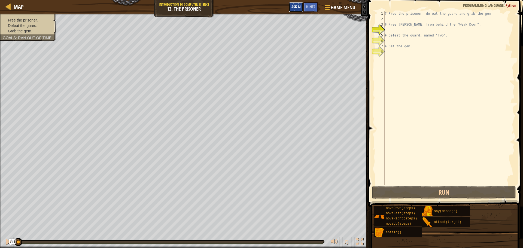
click at [293, 7] on span "Ask AI" at bounding box center [296, 6] width 9 height 5
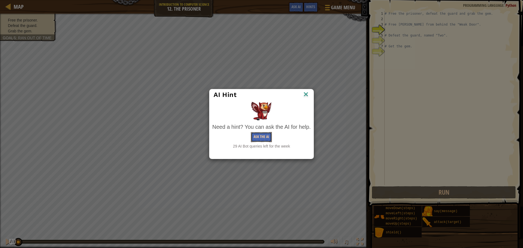
click at [267, 133] on button "Ask the AI" at bounding box center [261, 137] width 21 height 10
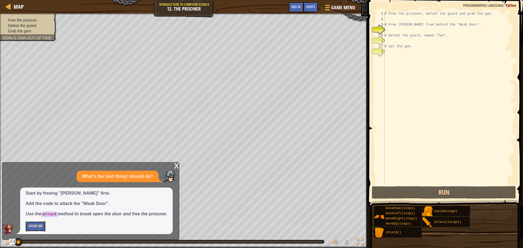
click at [43, 223] on button "Show Me" at bounding box center [36, 227] width 20 height 10
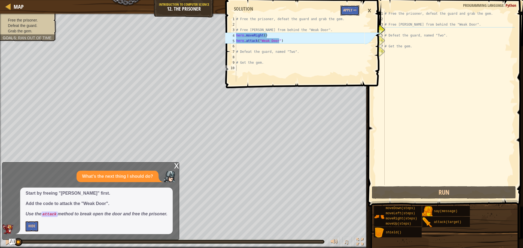
click at [347, 6] on button "Apply =>" at bounding box center [350, 10] width 19 height 10
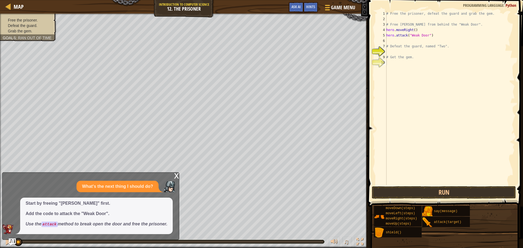
click at [14, 241] on img "Ask AI" at bounding box center [12, 242] width 7 height 7
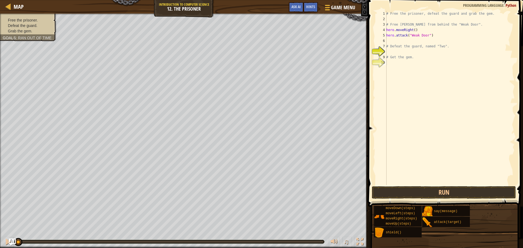
click at [14, 241] on img "Ask AI" at bounding box center [12, 242] width 7 height 7
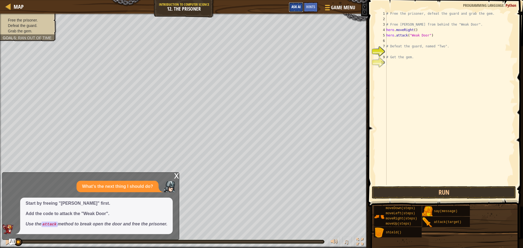
click at [298, 7] on span "Ask AI" at bounding box center [296, 6] width 9 height 5
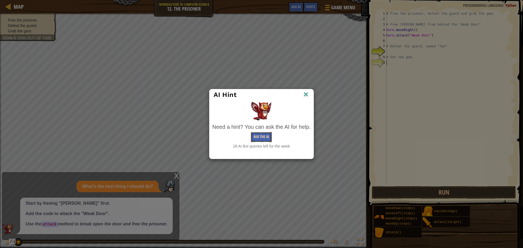
click at [255, 132] on button "Ask the AI" at bounding box center [261, 137] width 21 height 10
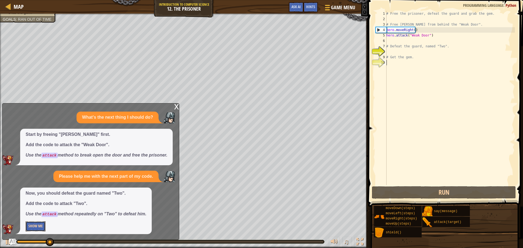
click at [35, 226] on button "Show Me" at bounding box center [36, 227] width 20 height 10
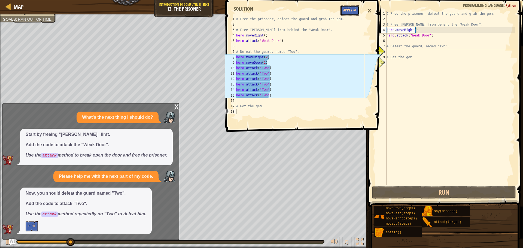
click at [349, 7] on button "Apply =>" at bounding box center [350, 10] width 19 height 10
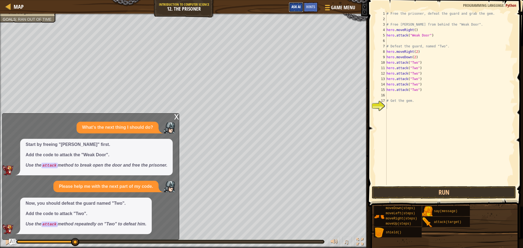
click at [300, 4] on button "Ask AI" at bounding box center [296, 7] width 15 height 10
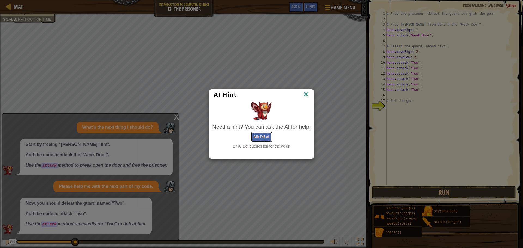
click at [268, 133] on button "Ask the AI" at bounding box center [261, 137] width 21 height 10
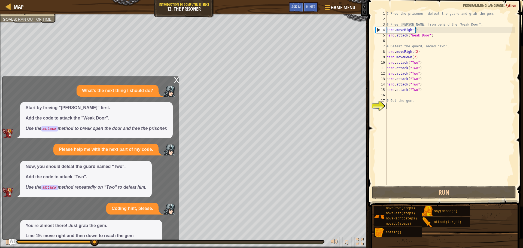
scroll to position [32, 0]
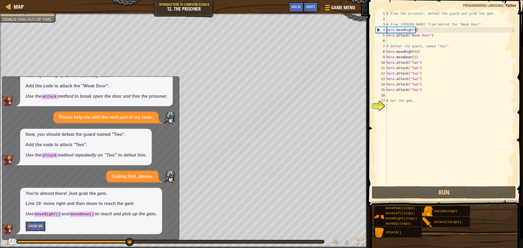
click at [36, 227] on button "Show Me" at bounding box center [36, 227] width 20 height 10
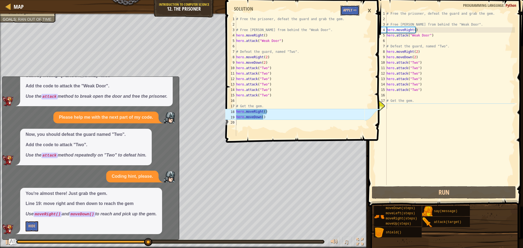
click at [352, 13] on button "Apply =>" at bounding box center [350, 10] width 19 height 10
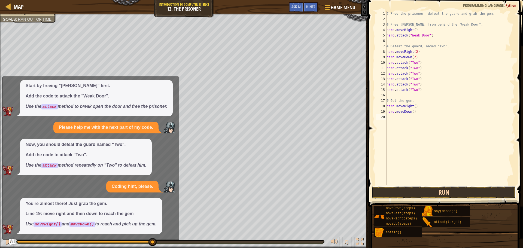
click at [449, 194] on button "Run" at bounding box center [444, 192] width 144 height 13
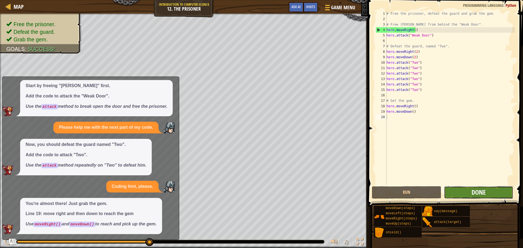
click at [479, 192] on span "Done" at bounding box center [479, 192] width 14 height 9
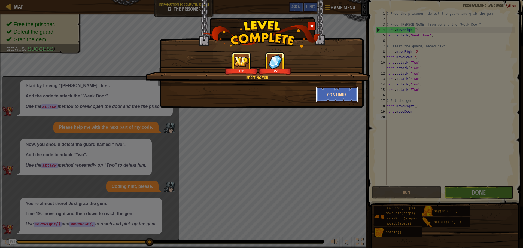
click at [338, 99] on button "Continue" at bounding box center [337, 94] width 42 height 16
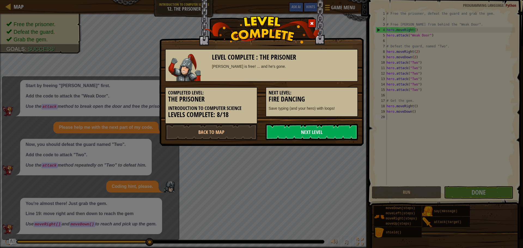
click at [301, 131] on link "Next Level" at bounding box center [312, 132] width 92 height 16
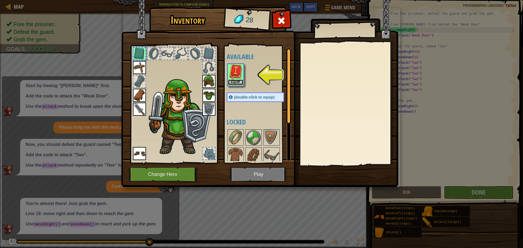
click at [238, 82] on button "Equip" at bounding box center [235, 83] width 15 height 6
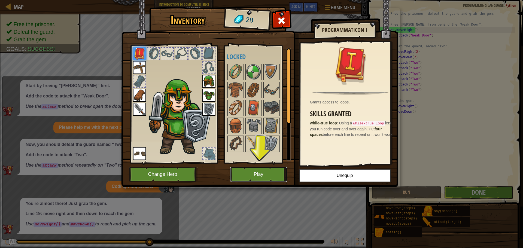
click at [264, 168] on button "Play" at bounding box center [258, 174] width 57 height 15
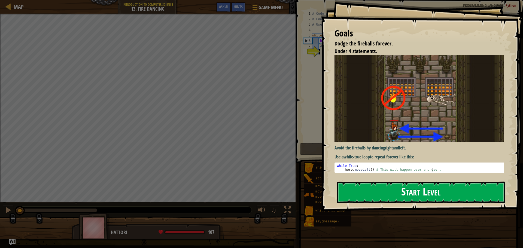
click at [363, 182] on button "Start Level" at bounding box center [421, 193] width 168 height 22
